Goal: Find specific page/section: Find specific page/section

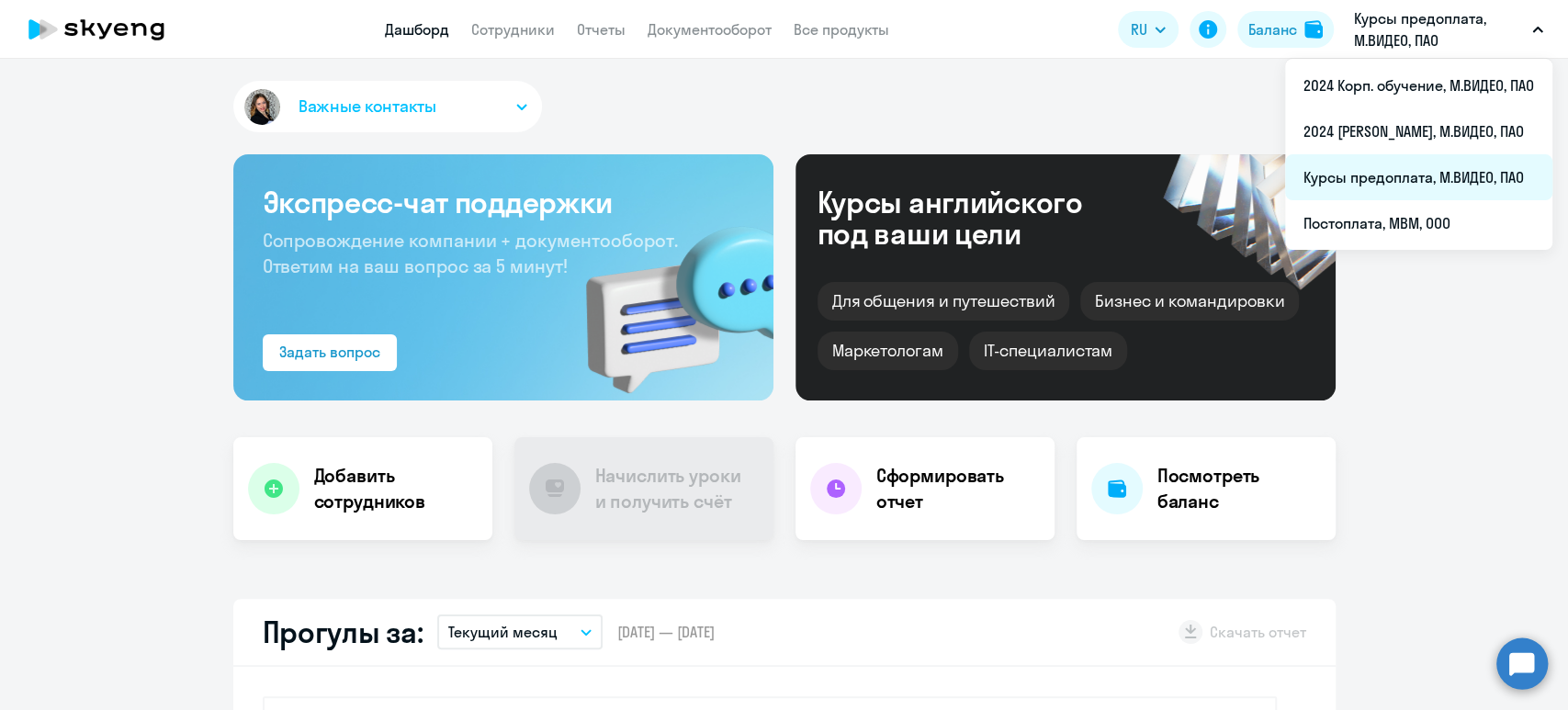
click at [1388, 173] on li "Курсы предоплата, М.ВИДЕО, ПАО" at bounding box center [1418, 177] width 268 height 46
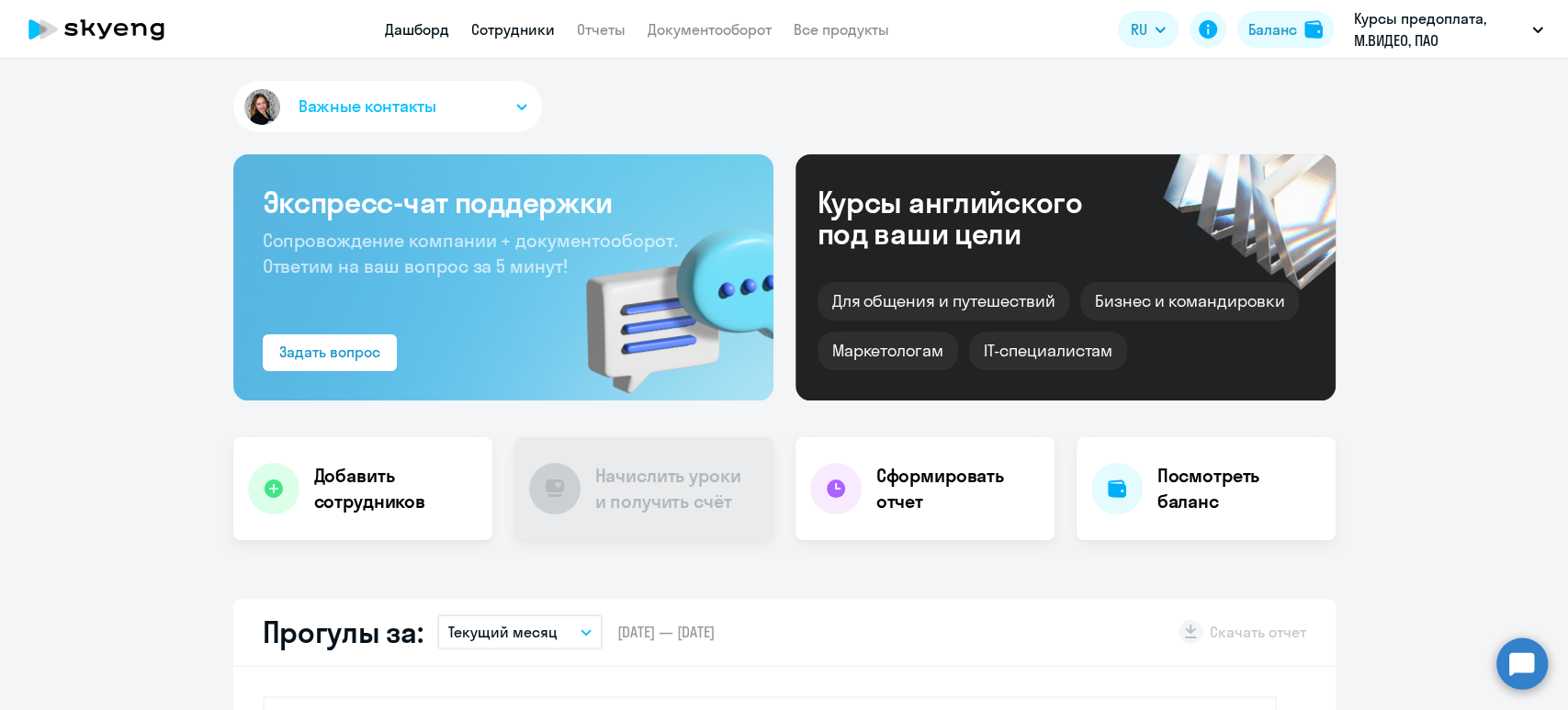
click at [484, 33] on link "Сотрудники" at bounding box center [512, 30] width 84 height 18
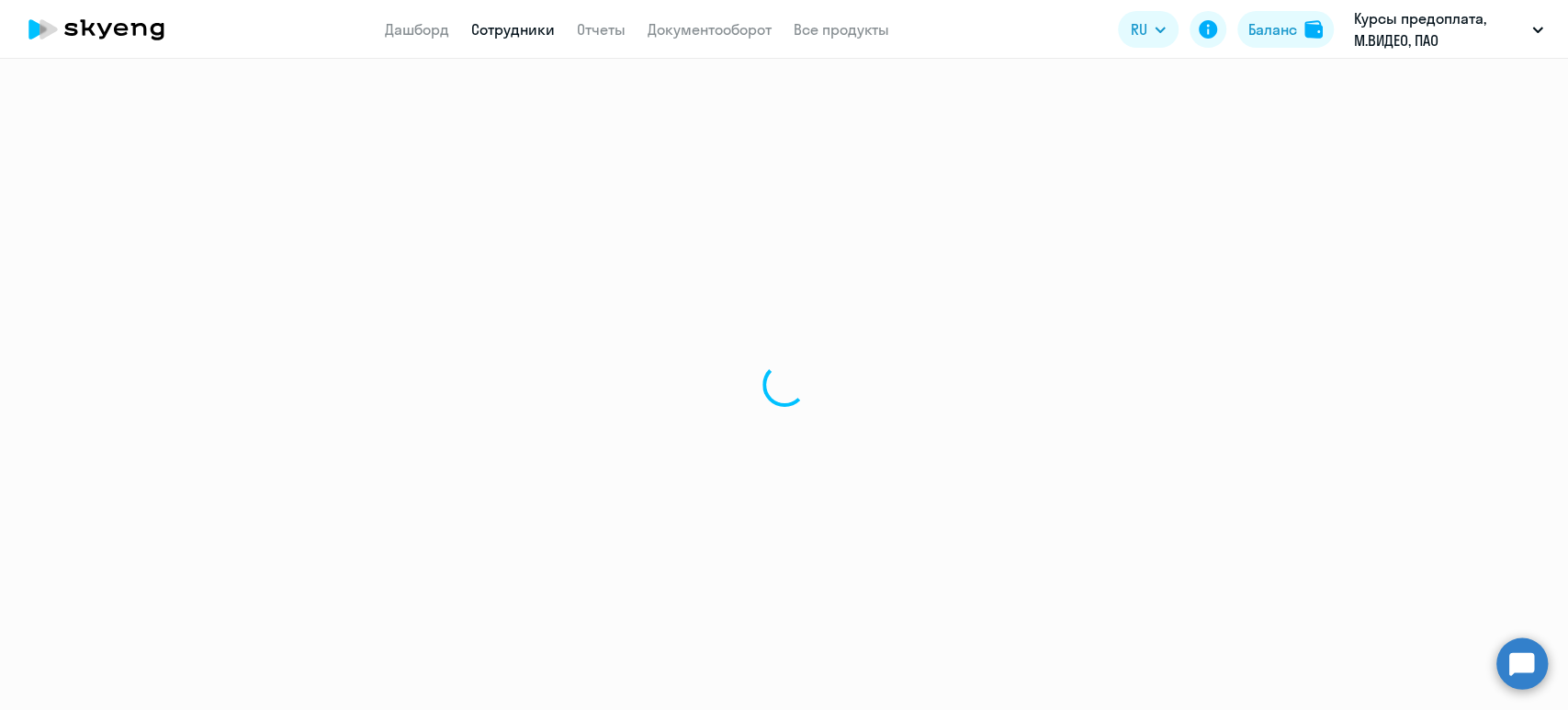
select select "30"
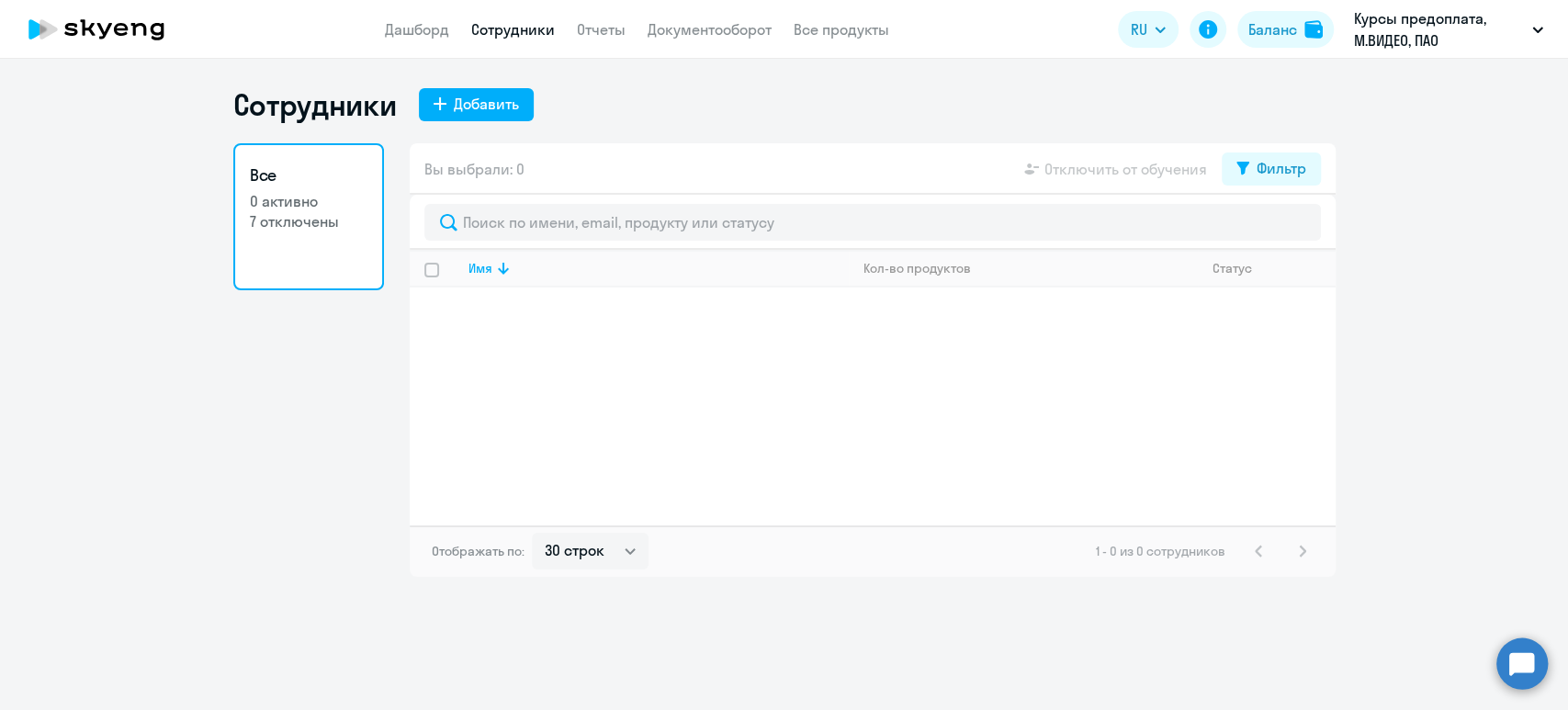
click at [317, 214] on p "7 отключены" at bounding box center [308, 222] width 117 height 20
click at [308, 198] on p "0 активно" at bounding box center [308, 201] width 117 height 20
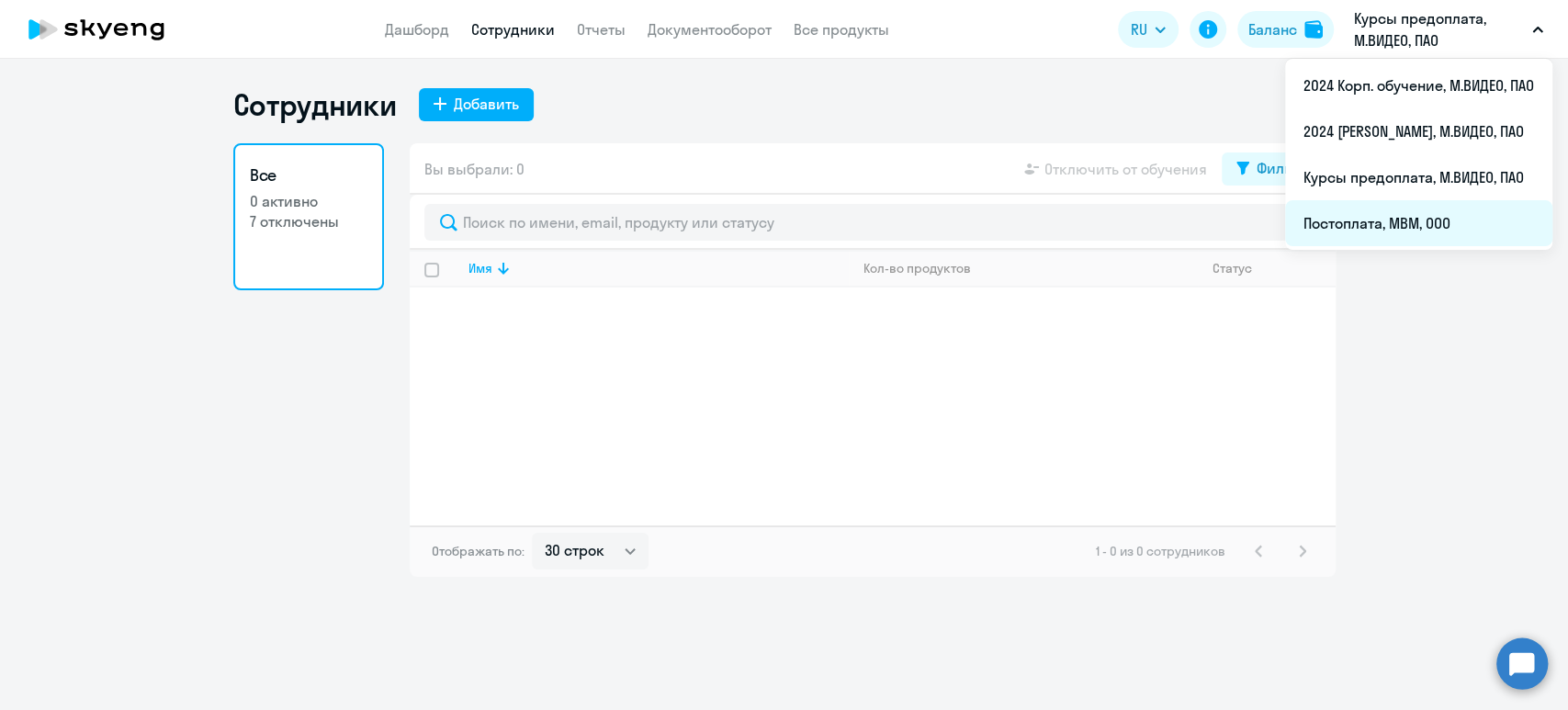
click at [1409, 223] on li "Постоплата, МВМ, ООО" at bounding box center [1418, 223] width 268 height 46
